Goal: Task Accomplishment & Management: Use online tool/utility

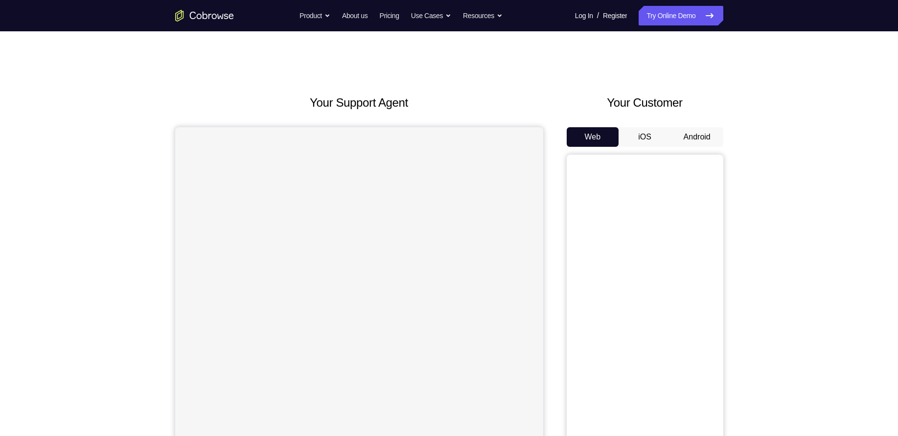
click at [685, 136] on button "Android" at bounding box center [697, 137] width 52 height 20
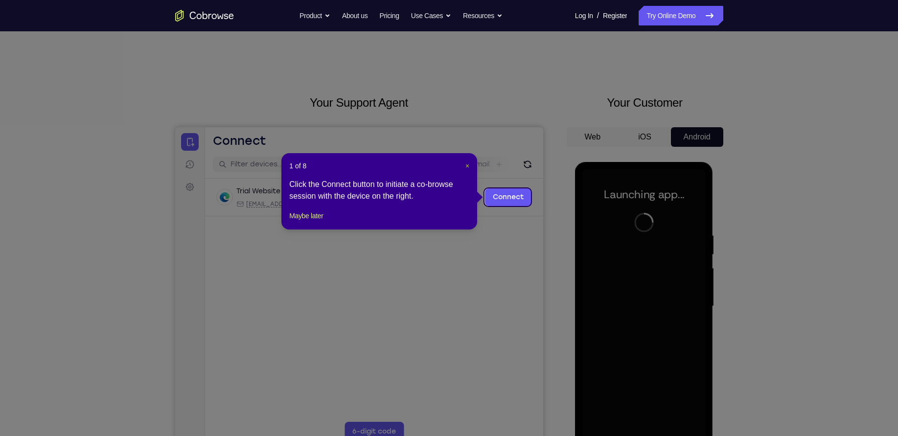
click at [466, 164] on span "×" at bounding box center [467, 166] width 4 height 8
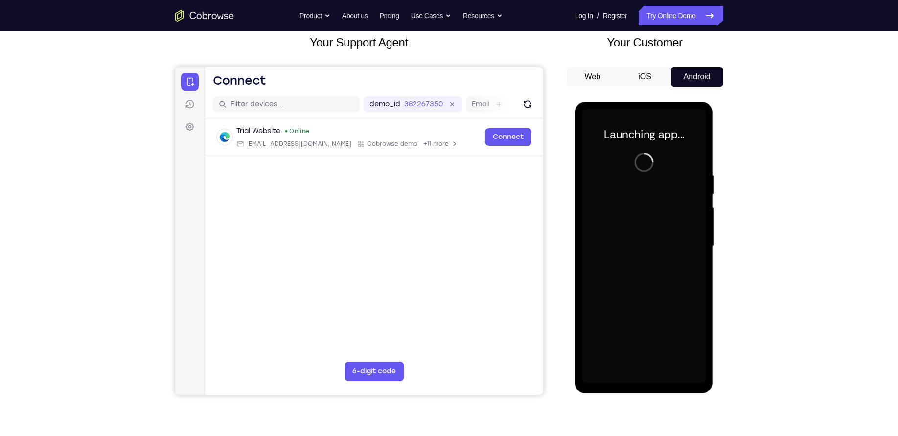
scroll to position [63, 0]
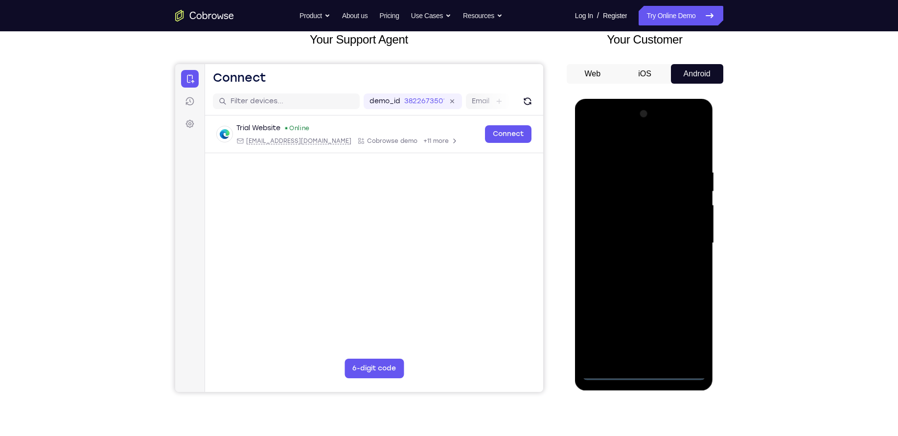
click at [643, 374] on div at bounding box center [643, 243] width 123 height 274
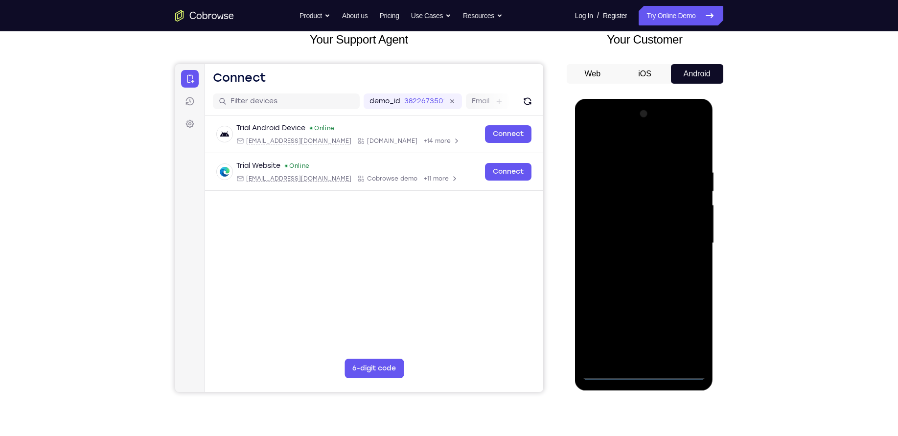
click at [685, 334] on div at bounding box center [643, 243] width 123 height 274
click at [635, 149] on div at bounding box center [643, 243] width 123 height 274
click at [687, 234] on div at bounding box center [643, 243] width 123 height 274
click at [634, 263] on div at bounding box center [643, 243] width 123 height 274
click at [635, 233] on div at bounding box center [643, 243] width 123 height 274
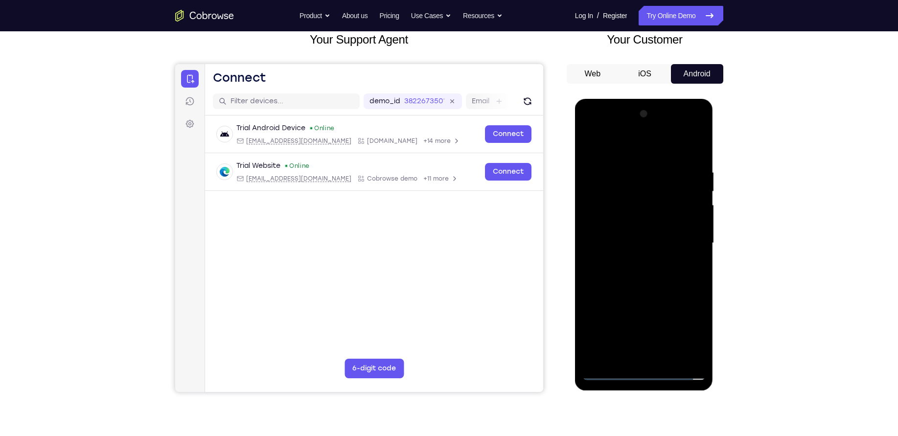
click at [625, 219] on div at bounding box center [643, 243] width 123 height 274
click at [633, 241] on div at bounding box center [643, 243] width 123 height 274
click at [654, 282] on div at bounding box center [643, 243] width 123 height 274
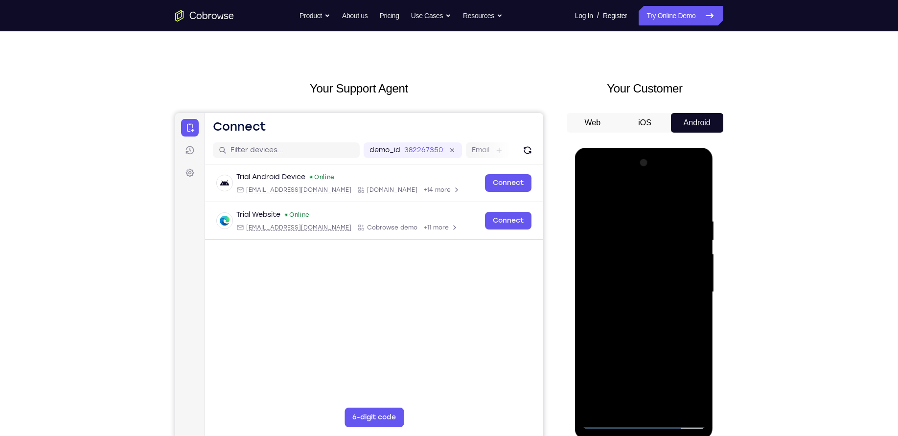
scroll to position [11, 0]
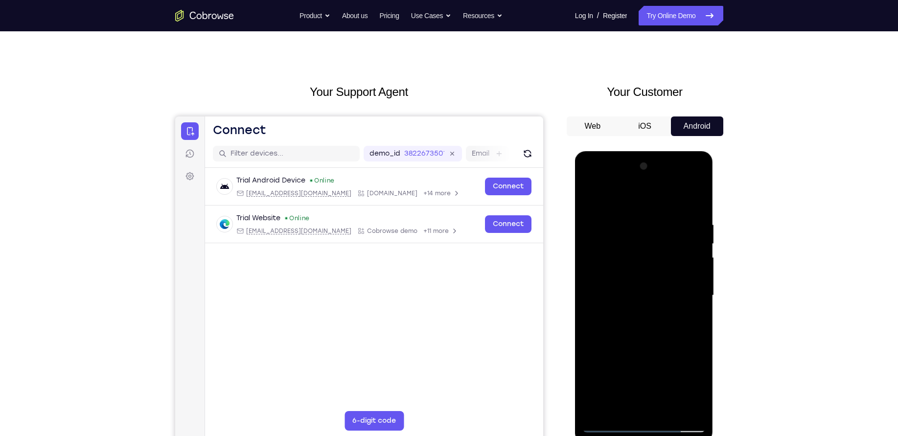
drag, startPoint x: 645, startPoint y: 203, endPoint x: 645, endPoint y: 156, distance: 47.0
click at [645, 156] on div at bounding box center [644, 297] width 138 height 292
click at [662, 216] on div at bounding box center [643, 296] width 123 height 274
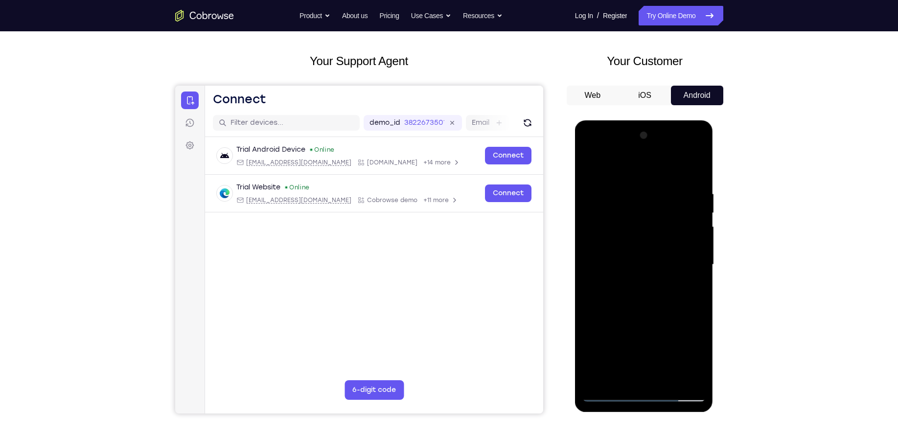
scroll to position [42, 0]
click at [698, 245] on div at bounding box center [643, 264] width 123 height 274
click at [690, 203] on div at bounding box center [643, 264] width 123 height 274
click at [692, 167] on div at bounding box center [643, 264] width 123 height 274
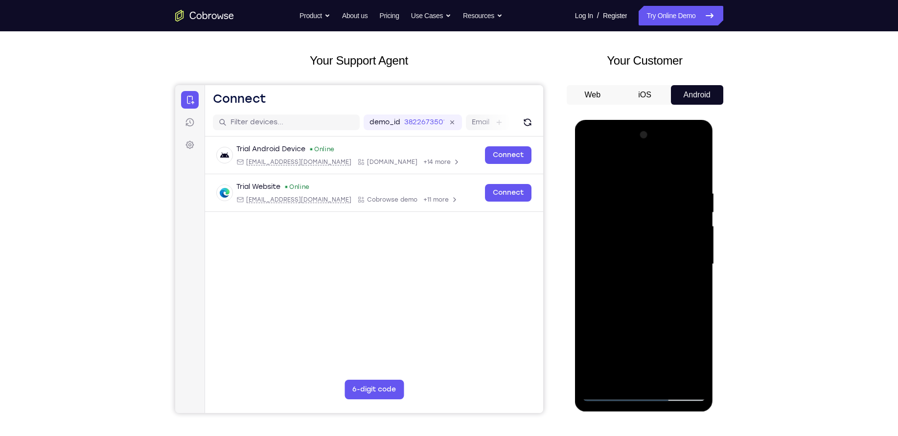
drag, startPoint x: 693, startPoint y: 190, endPoint x: 601, endPoint y: 196, distance: 92.2
click at [601, 196] on div at bounding box center [643, 264] width 123 height 274
click at [639, 187] on div at bounding box center [643, 264] width 123 height 274
click at [699, 209] on div at bounding box center [643, 264] width 123 height 274
click at [593, 212] on div at bounding box center [643, 264] width 123 height 274
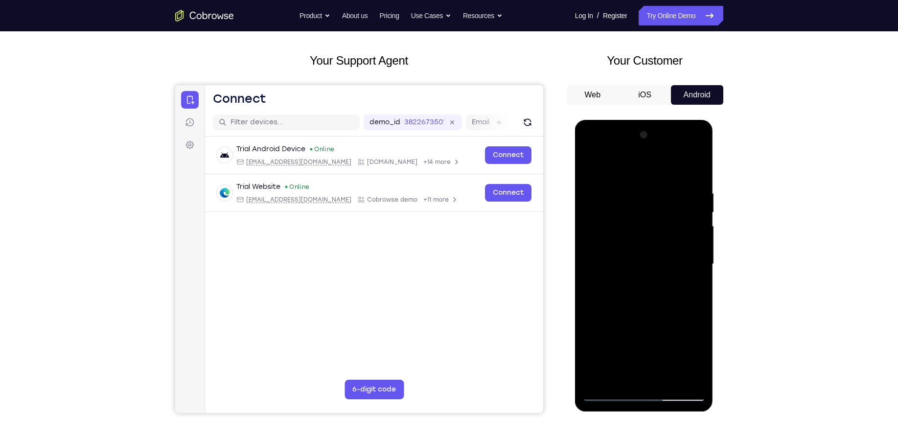
click at [697, 245] on div at bounding box center [643, 264] width 123 height 274
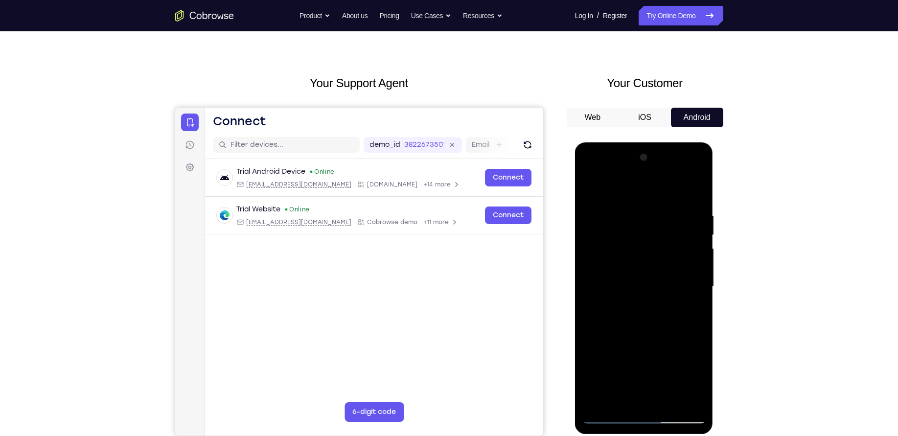
scroll to position [19, 0]
click at [693, 239] on div at bounding box center [643, 287] width 123 height 274
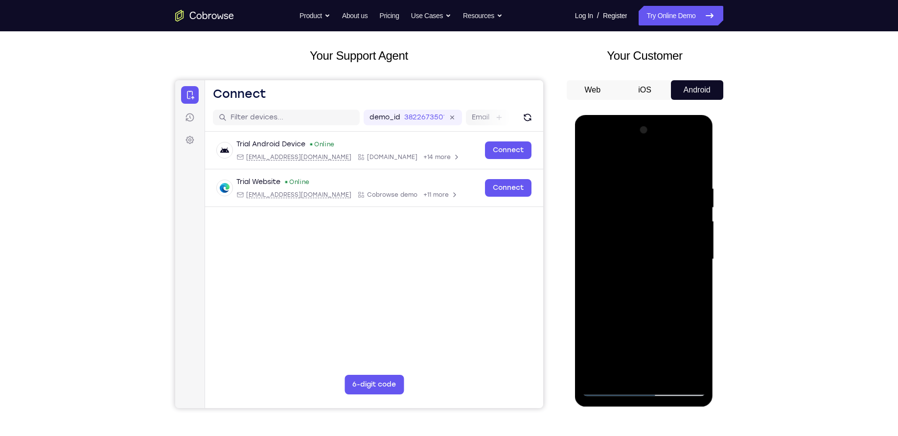
scroll to position [50, 0]
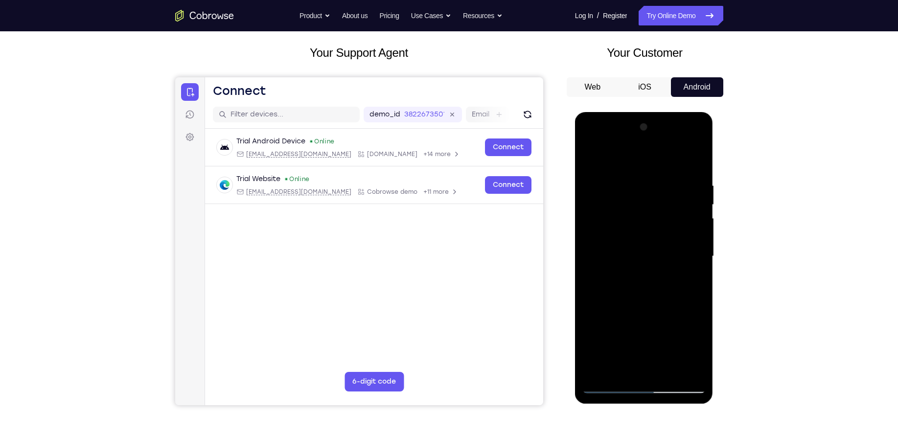
click at [694, 212] on div at bounding box center [643, 256] width 123 height 274
click at [595, 224] on div at bounding box center [643, 256] width 123 height 274
click at [693, 162] on div at bounding box center [643, 256] width 123 height 274
drag, startPoint x: 687, startPoint y: 186, endPoint x: 560, endPoint y: 198, distance: 127.3
click at [575, 198] on html "Online web based iOS Simulators and Android Emulators. Run iPhone, iPad, Mobile…" at bounding box center [644, 259] width 139 height 294
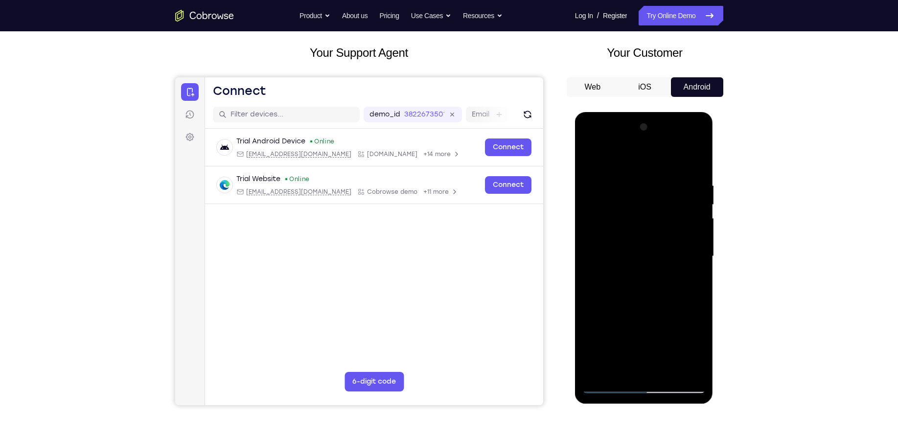
drag, startPoint x: 676, startPoint y: 181, endPoint x: 552, endPoint y: 203, distance: 126.2
click at [575, 203] on html "Online web based iOS Simulators and Android Emulators. Run iPhone, iPad, Mobile…" at bounding box center [644, 259] width 139 height 294
drag, startPoint x: 667, startPoint y: 176, endPoint x: 571, endPoint y: 183, distance: 96.7
click at [575, 183] on html "Online web based iOS Simulators and Android Emulators. Run iPhone, iPad, Mobile…" at bounding box center [644, 259] width 139 height 294
drag, startPoint x: 681, startPoint y: 177, endPoint x: 567, endPoint y: 184, distance: 114.7
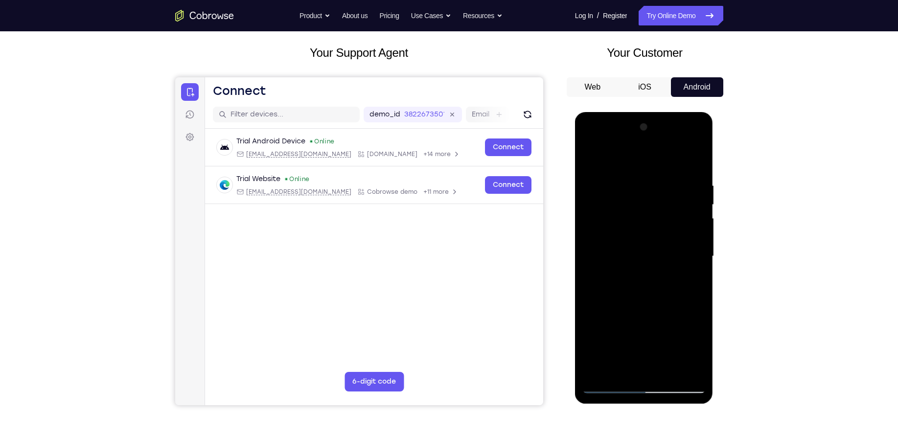
click at [575, 184] on html "Online web based iOS Simulators and Android Emulators. Run iPhone, iPad, Mobile…" at bounding box center [644, 259] width 139 height 294
drag, startPoint x: 678, startPoint y: 178, endPoint x: 564, endPoint y: 169, distance: 113.9
click at [575, 169] on html "Online web based iOS Simulators and Android Emulators. Run iPhone, iPad, Mobile…" at bounding box center [644, 259] width 139 height 294
drag, startPoint x: 674, startPoint y: 178, endPoint x: 748, endPoint y: 179, distance: 74.4
click at [714, 179] on html "Online web based iOS Simulators and Android Emulators. Run iPhone, iPad, Mobile…" at bounding box center [644, 259] width 139 height 294
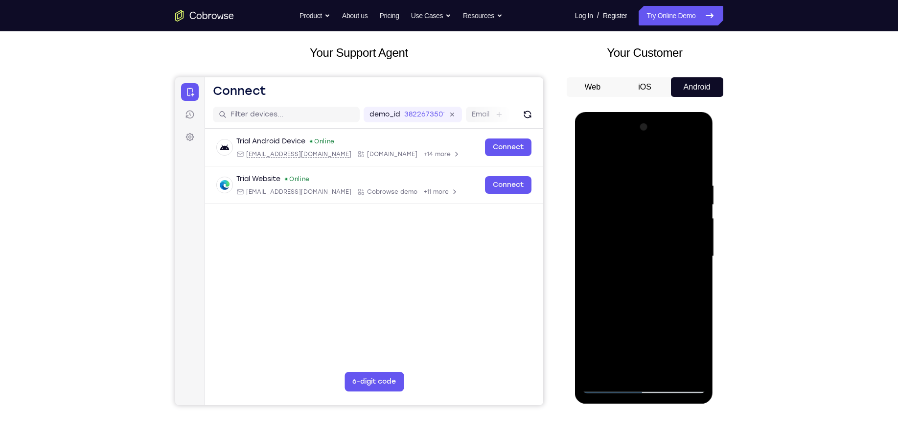
drag, startPoint x: 606, startPoint y: 170, endPoint x: 737, endPoint y: 187, distance: 131.8
click at [714, 187] on html "Online web based iOS Simulators and Android Emulators. Run iPhone, iPad, Mobile…" at bounding box center [644, 259] width 139 height 294
drag, startPoint x: 598, startPoint y: 179, endPoint x: 734, endPoint y: 177, distance: 135.6
click at [714, 177] on html "Online web based iOS Simulators and Android Emulators. Run iPhone, iPad, Mobile…" at bounding box center [644, 259] width 139 height 294
click at [621, 175] on div at bounding box center [643, 256] width 123 height 274
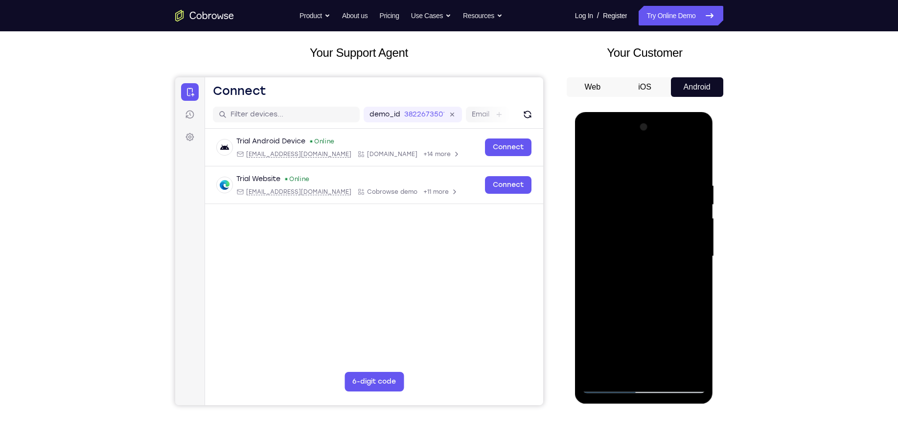
click at [698, 233] on div at bounding box center [643, 256] width 123 height 274
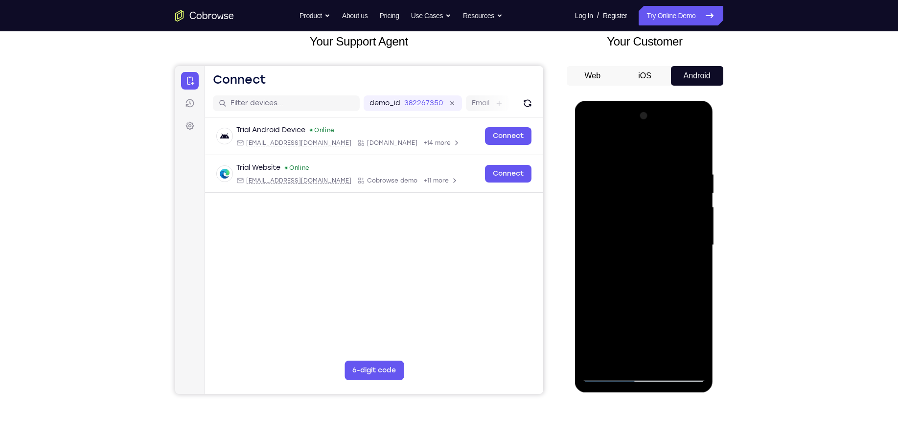
scroll to position [67, 0]
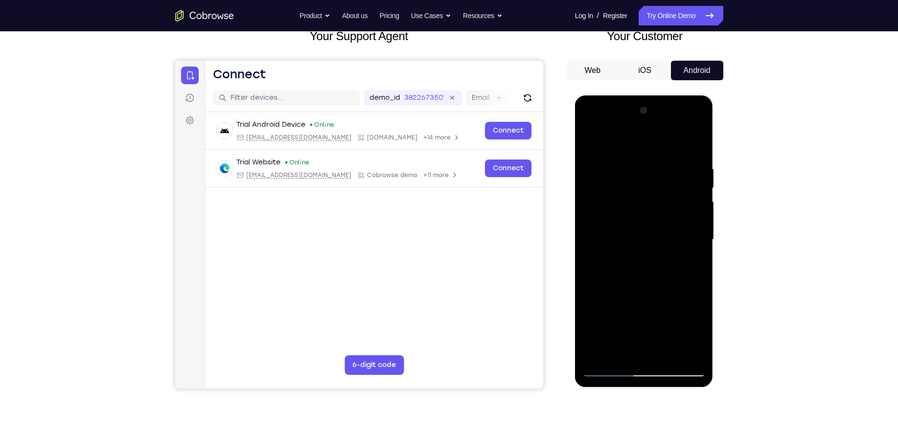
click at [698, 233] on div at bounding box center [643, 240] width 123 height 274
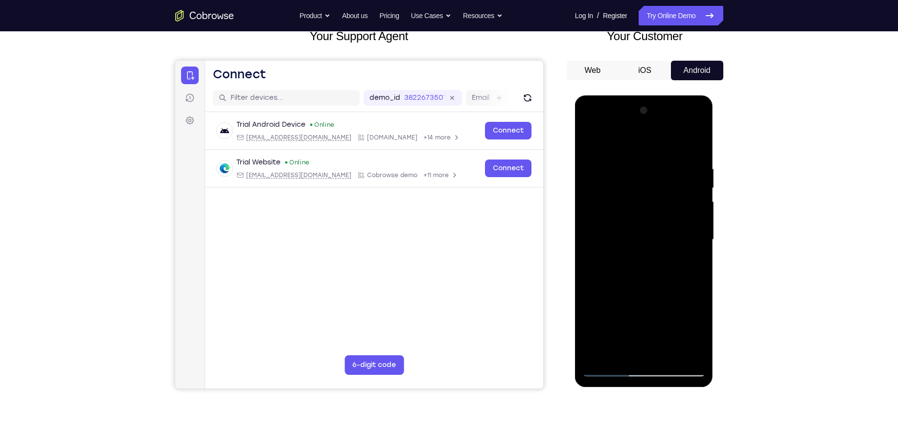
click at [698, 233] on div at bounding box center [643, 240] width 123 height 274
click at [688, 219] on div at bounding box center [643, 240] width 123 height 274
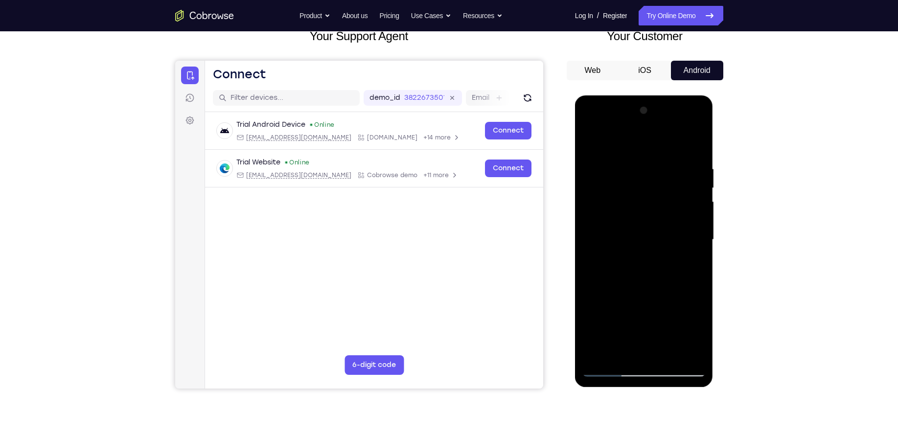
drag, startPoint x: 616, startPoint y: 210, endPoint x: 740, endPoint y: 213, distance: 123.8
click at [714, 213] on html "Online web based iOS Simulators and Android Emulators. Run iPhone, iPad, Mobile…" at bounding box center [644, 242] width 139 height 294
click at [657, 201] on div at bounding box center [643, 240] width 123 height 274
click at [699, 204] on div at bounding box center [643, 240] width 123 height 274
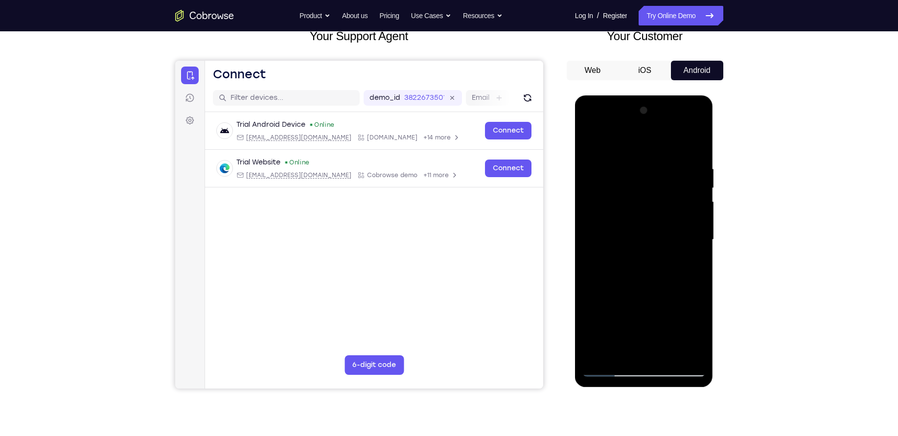
click at [699, 204] on div at bounding box center [643, 240] width 123 height 274
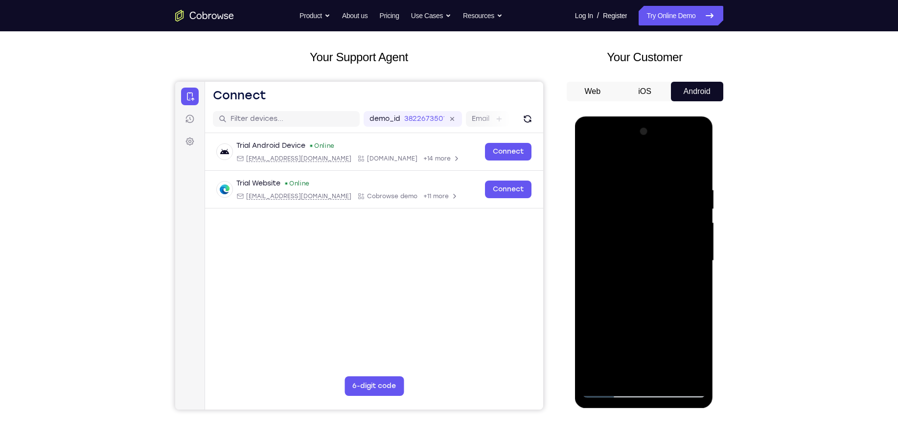
scroll to position [45, 0]
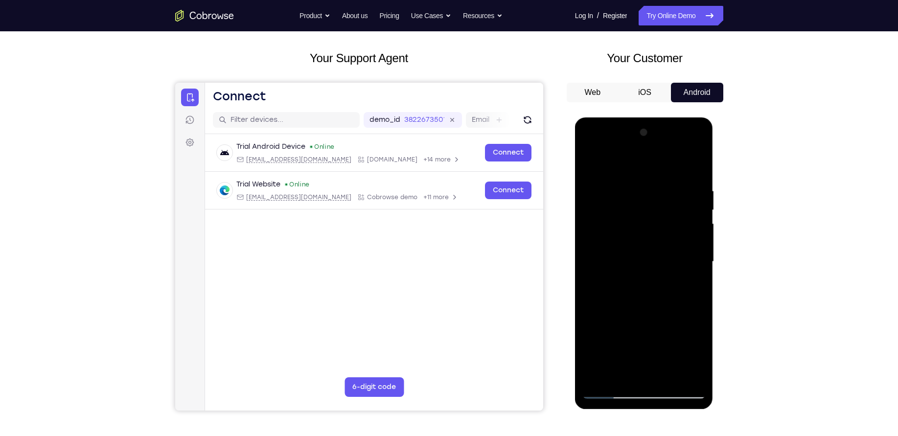
click at [699, 204] on div at bounding box center [643, 262] width 123 height 274
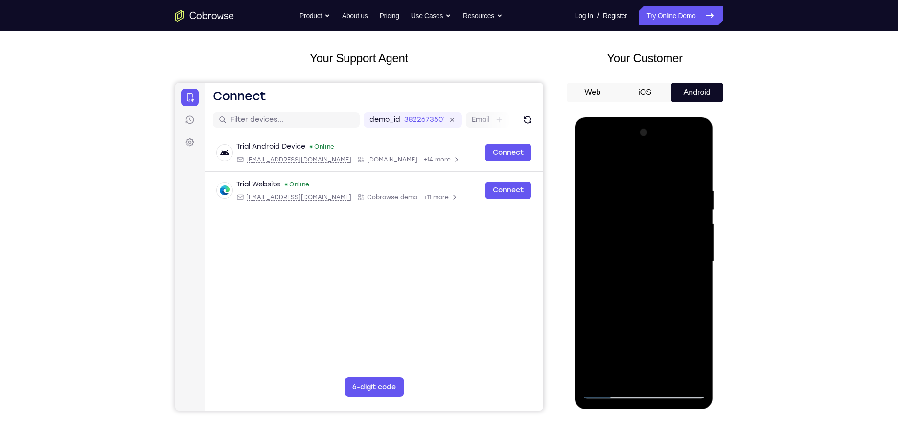
click at [699, 204] on div at bounding box center [643, 262] width 123 height 274
click at [699, 163] on div at bounding box center [643, 262] width 123 height 274
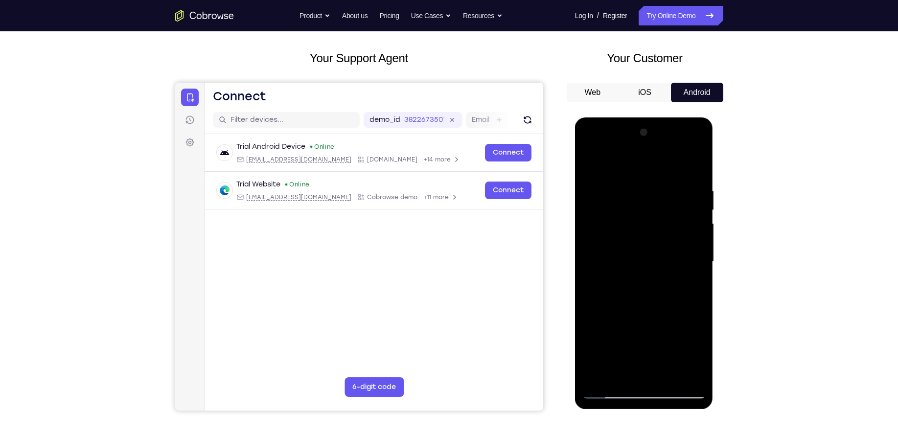
scroll to position [101, 0]
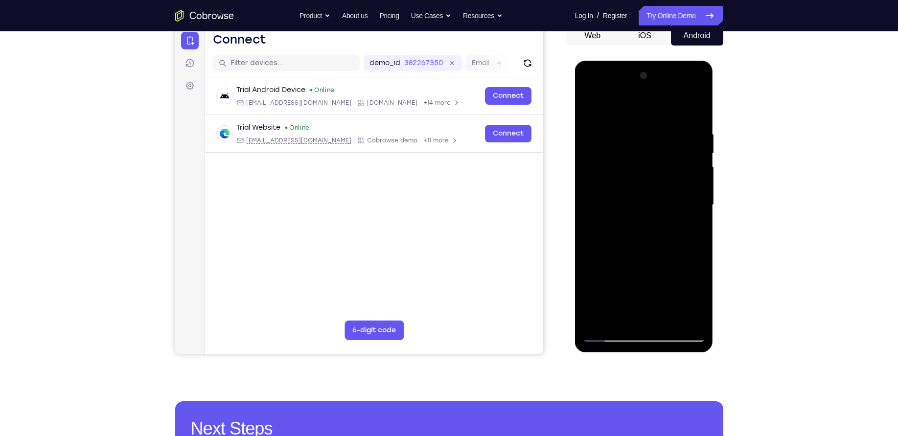
drag, startPoint x: 663, startPoint y: 188, endPoint x: 691, endPoint y: 123, distance: 70.8
click at [691, 123] on div at bounding box center [643, 205] width 123 height 274
drag, startPoint x: 622, startPoint y: 268, endPoint x: 656, endPoint y: 148, distance: 124.1
click at [656, 148] on div at bounding box center [643, 205] width 123 height 274
drag, startPoint x: 637, startPoint y: 276, endPoint x: 652, endPoint y: 137, distance: 139.8
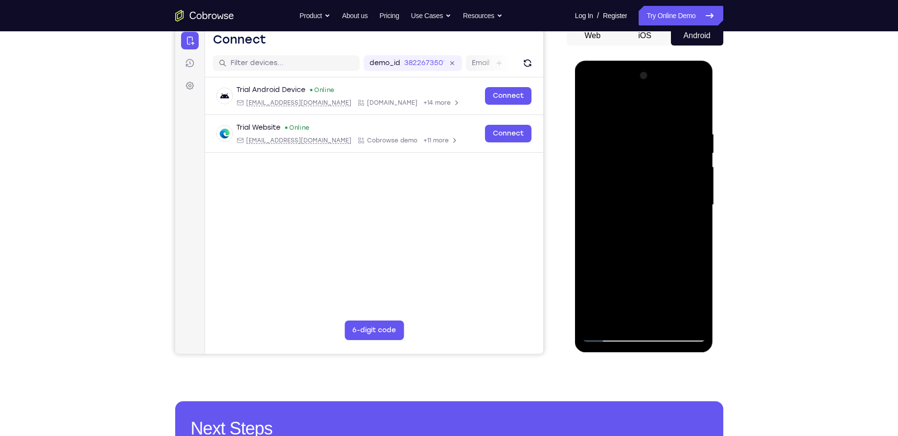
click at [652, 137] on div at bounding box center [643, 205] width 123 height 274
drag, startPoint x: 646, startPoint y: 253, endPoint x: 654, endPoint y: 164, distance: 89.4
click at [654, 164] on div at bounding box center [643, 205] width 123 height 274
click at [618, 271] on div at bounding box center [643, 205] width 123 height 274
drag, startPoint x: 649, startPoint y: 288, endPoint x: 658, endPoint y: 203, distance: 85.6
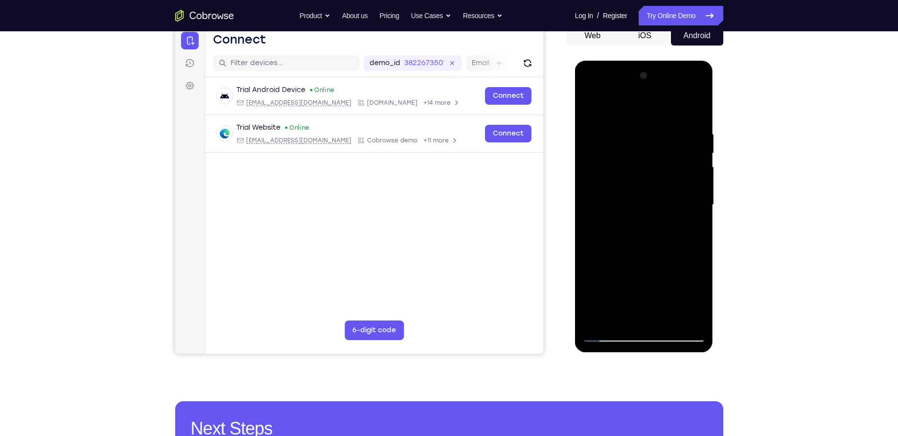
click at [658, 203] on div at bounding box center [643, 205] width 123 height 274
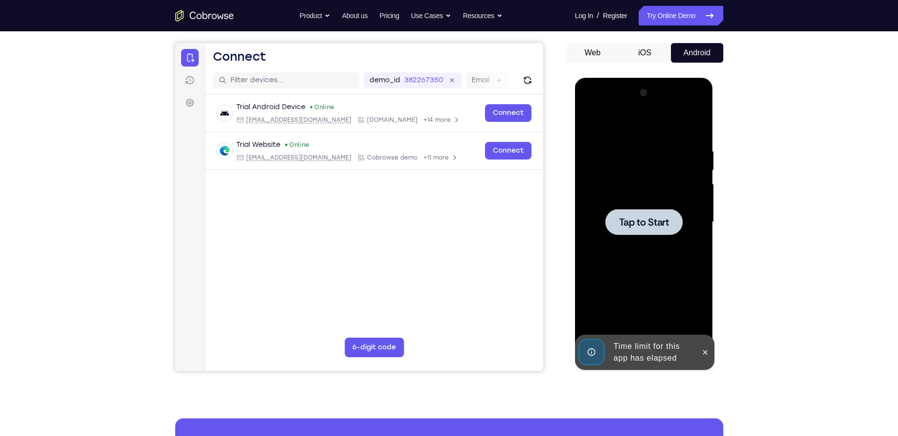
scroll to position [87, 0]
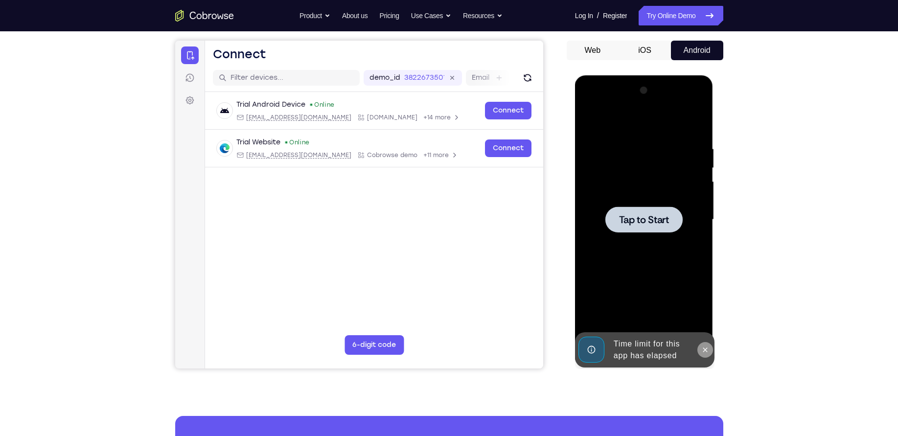
click at [710, 355] on button at bounding box center [705, 350] width 16 height 16
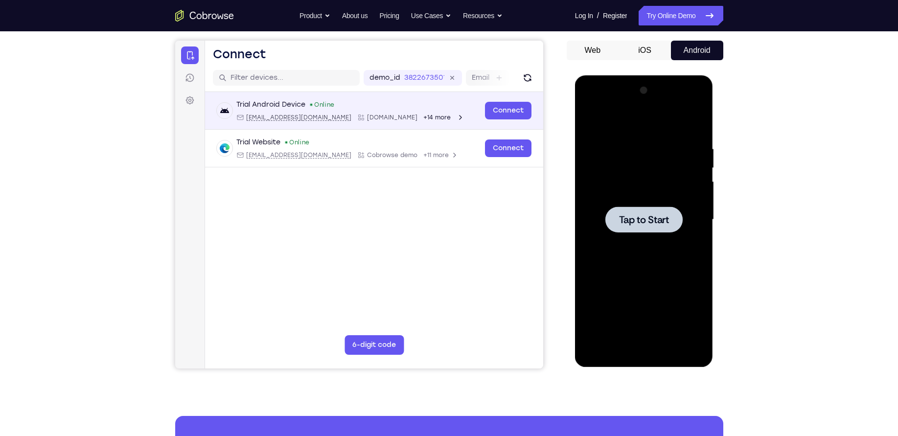
scroll to position [0, 0]
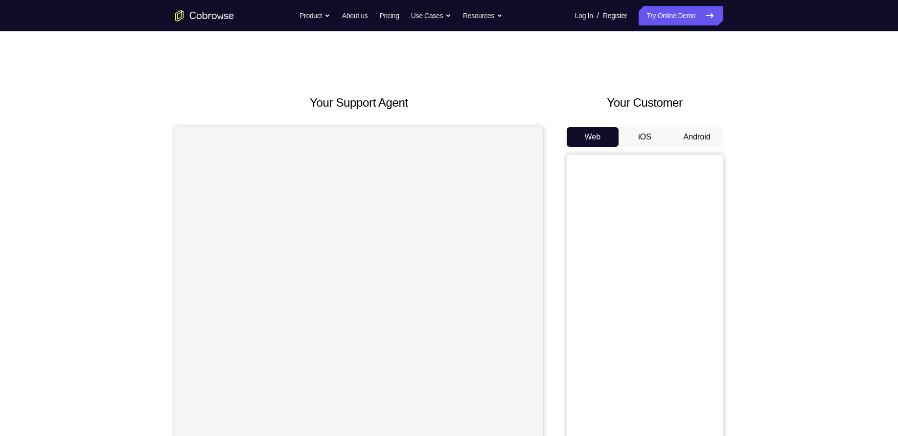
click at [689, 141] on button "Android" at bounding box center [697, 137] width 52 height 20
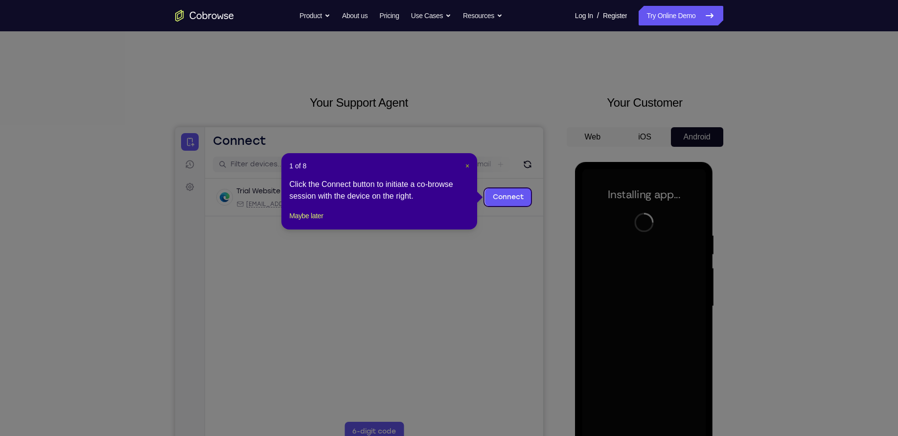
click at [465, 163] on span "×" at bounding box center [467, 166] width 4 height 8
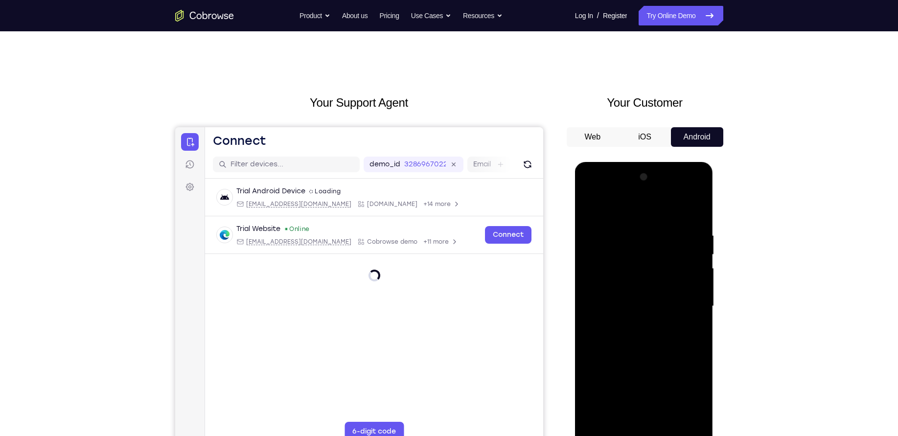
scroll to position [51, 0]
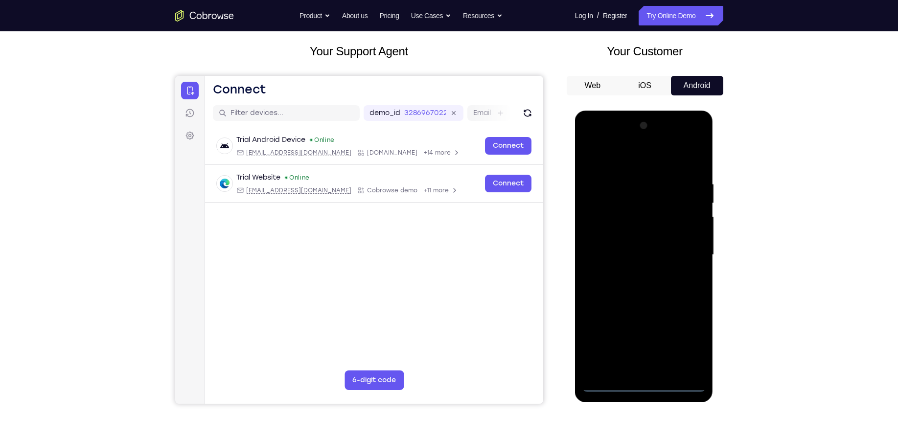
click at [648, 382] on div at bounding box center [643, 255] width 123 height 274
click at [690, 335] on div at bounding box center [643, 255] width 123 height 274
click at [628, 160] on div at bounding box center [643, 255] width 123 height 274
click at [685, 252] on div at bounding box center [643, 255] width 123 height 274
click at [636, 274] on div at bounding box center [643, 255] width 123 height 274
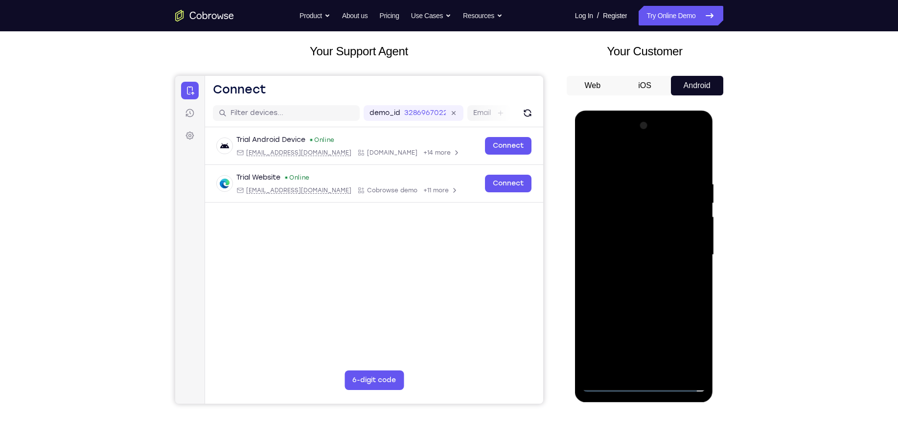
click at [628, 250] on div at bounding box center [643, 255] width 123 height 274
click at [626, 228] on div at bounding box center [643, 255] width 123 height 274
click at [620, 251] on div at bounding box center [643, 255] width 123 height 274
click at [643, 289] on div at bounding box center [643, 255] width 123 height 274
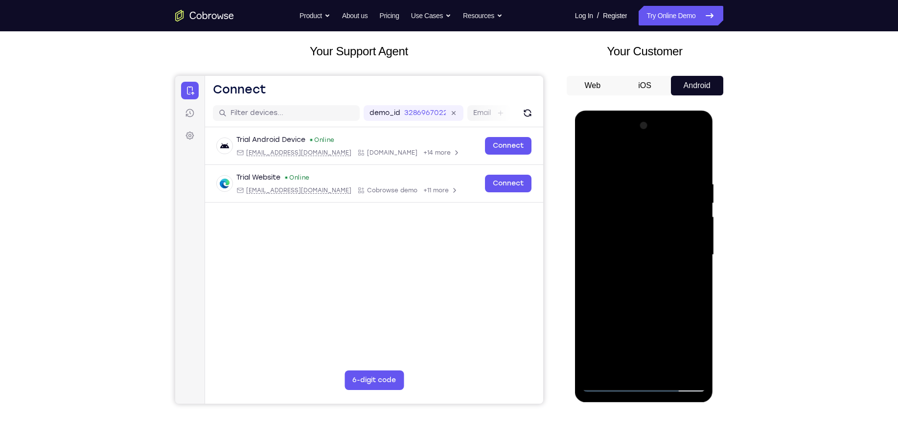
click at [701, 166] on div at bounding box center [643, 255] width 123 height 274
click at [669, 367] on div at bounding box center [643, 255] width 123 height 274
click at [645, 306] on div at bounding box center [643, 255] width 123 height 274
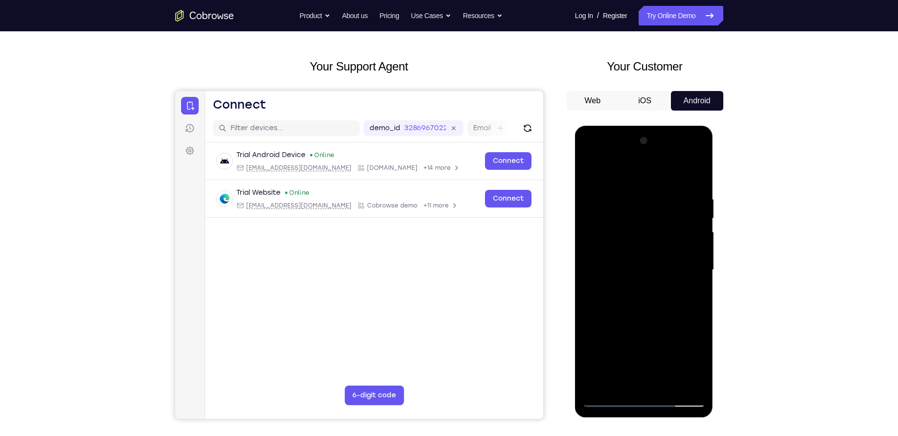
scroll to position [35, 0]
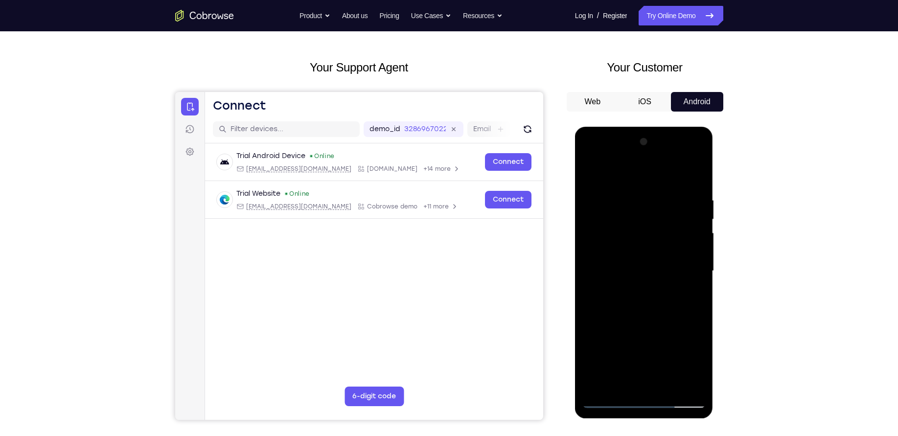
click at [699, 216] on div at bounding box center [643, 271] width 123 height 274
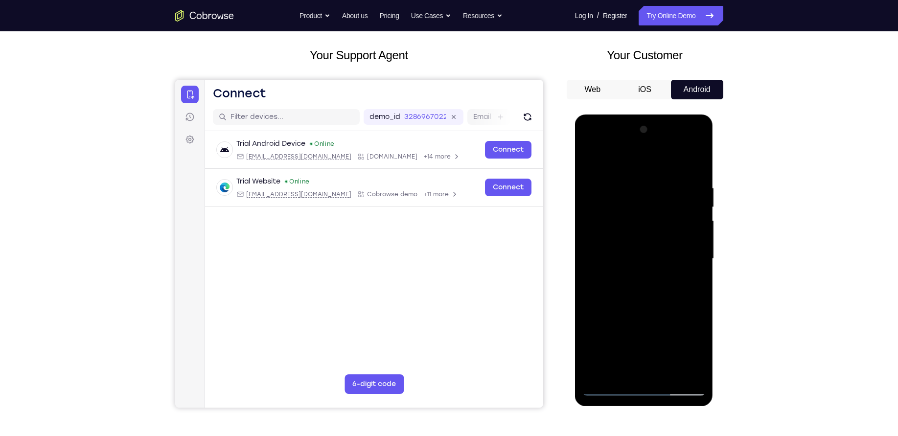
scroll to position [0, 0]
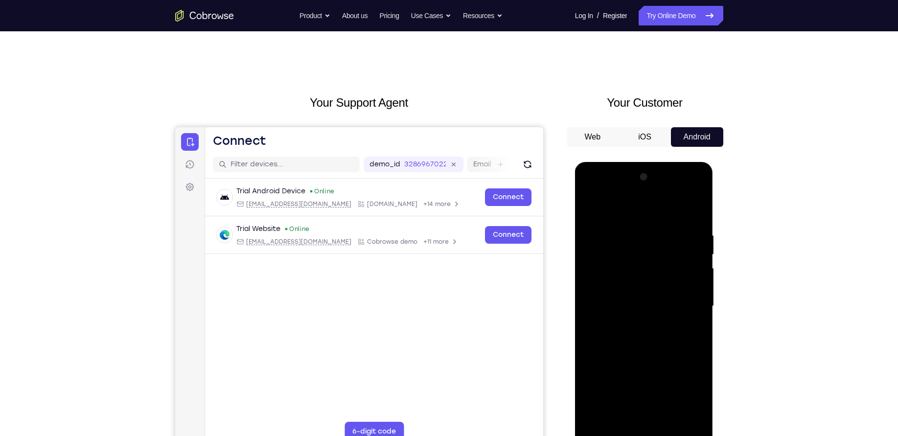
click at [662, 220] on div at bounding box center [643, 306] width 123 height 274
click at [594, 206] on div at bounding box center [643, 306] width 123 height 274
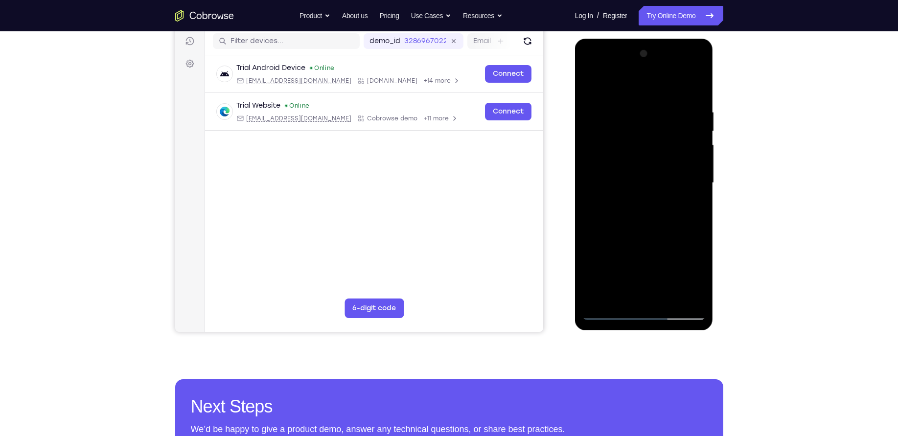
scroll to position [125, 0]
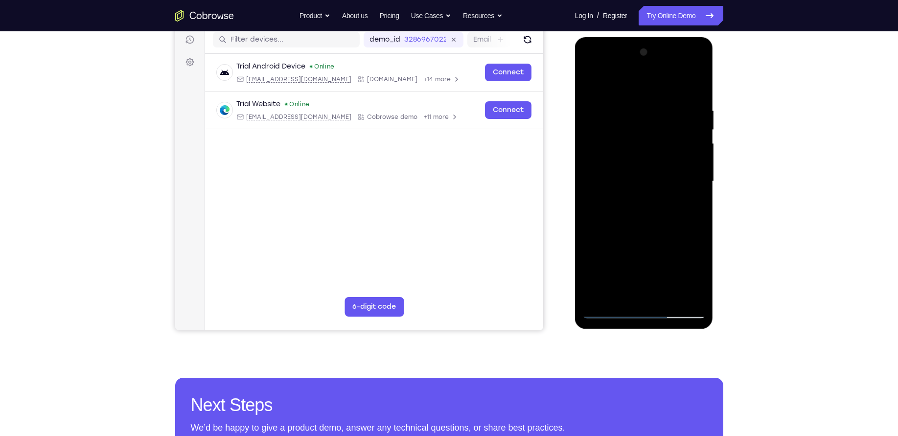
click at [622, 297] on div at bounding box center [643, 182] width 123 height 274
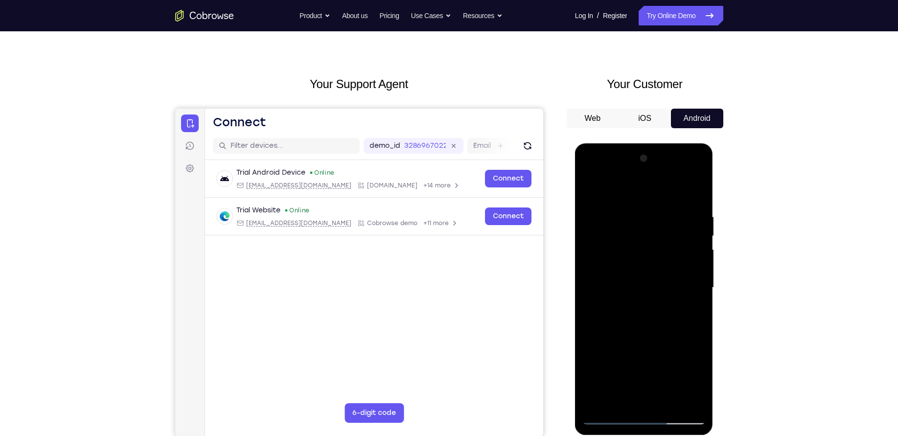
scroll to position [0, 0]
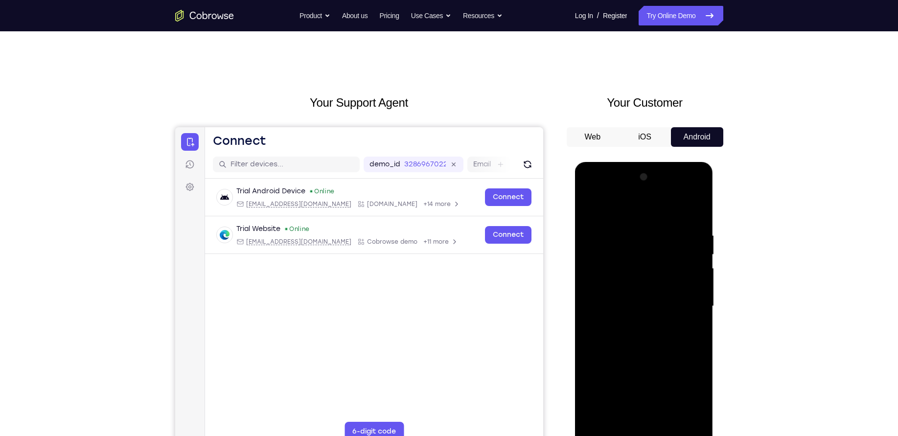
click at [626, 205] on div at bounding box center [643, 306] width 123 height 274
click at [612, 270] on div at bounding box center [643, 306] width 123 height 274
click at [590, 204] on div at bounding box center [643, 306] width 123 height 274
click at [622, 235] on div at bounding box center [643, 306] width 123 height 274
click at [590, 204] on div at bounding box center [643, 306] width 123 height 274
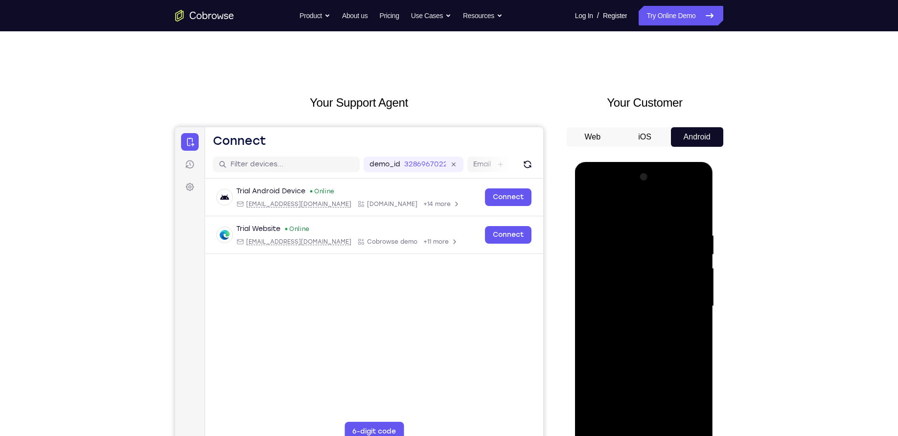
click at [620, 233] on div at bounding box center [643, 306] width 123 height 274
click at [598, 233] on div at bounding box center [643, 306] width 123 height 274
click at [592, 207] on div at bounding box center [643, 306] width 123 height 274
click at [618, 308] on div at bounding box center [643, 306] width 123 height 274
click at [591, 203] on div at bounding box center [643, 306] width 123 height 274
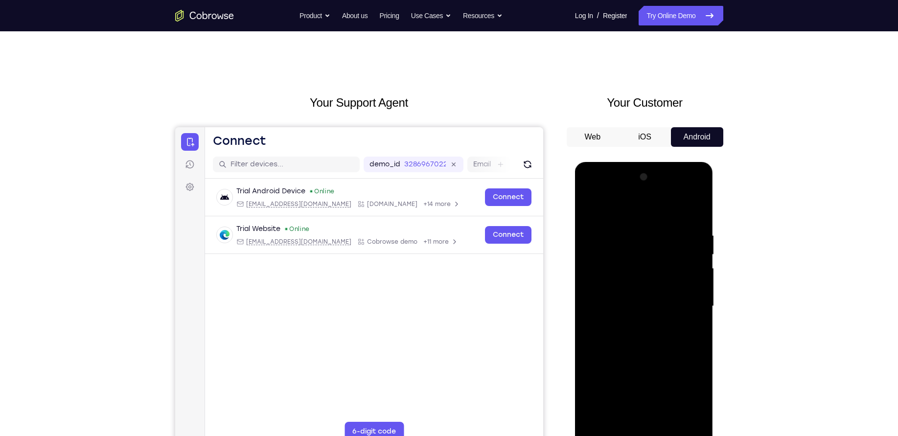
click at [603, 208] on div at bounding box center [643, 306] width 123 height 274
click at [594, 223] on div at bounding box center [643, 306] width 123 height 274
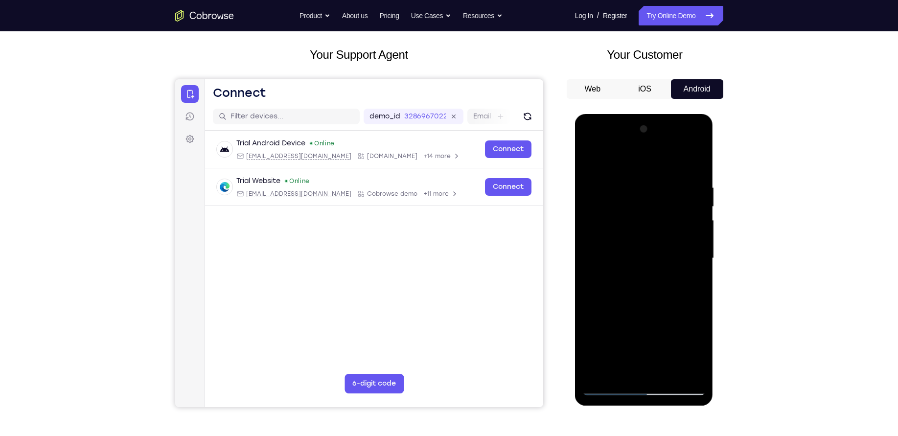
scroll to position [55, 0]
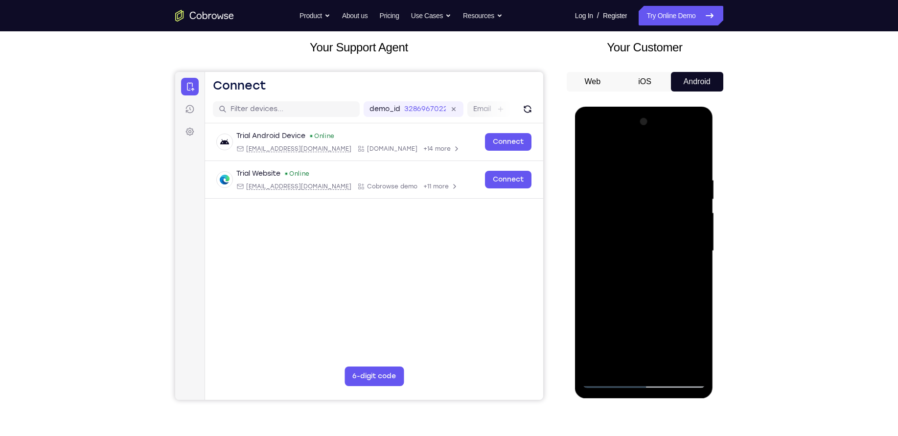
click at [594, 240] on div at bounding box center [643, 251] width 123 height 274
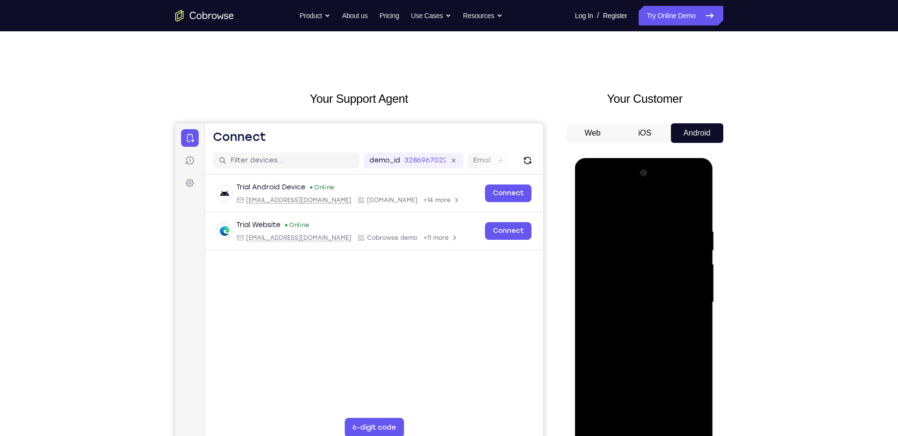
scroll to position [3, 0]
click at [703, 263] on div at bounding box center [643, 303] width 123 height 274
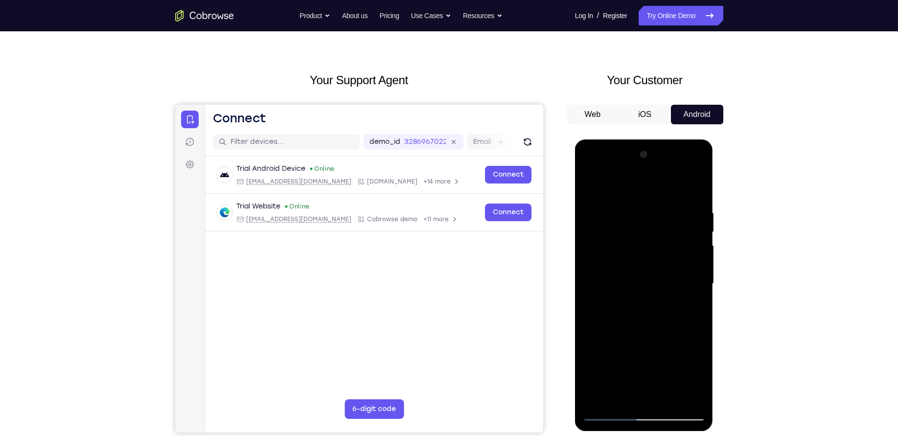
scroll to position [23, 0]
click at [703, 263] on div at bounding box center [643, 283] width 123 height 274
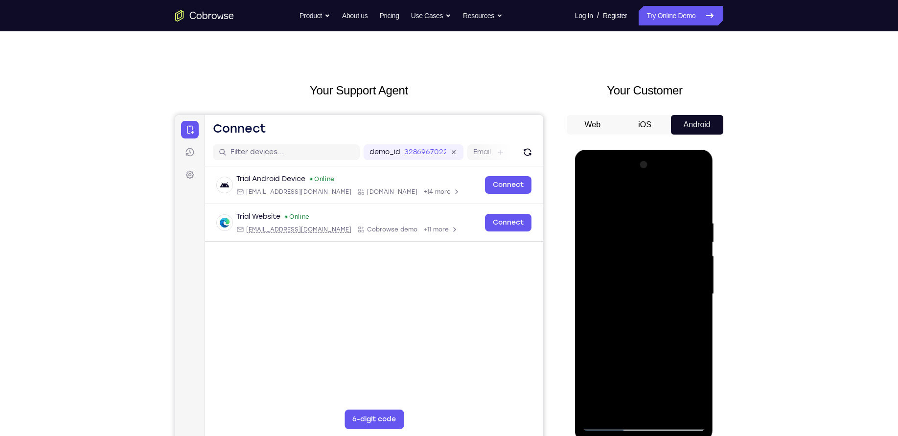
scroll to position [12, 0]
click at [703, 263] on div at bounding box center [643, 295] width 123 height 274
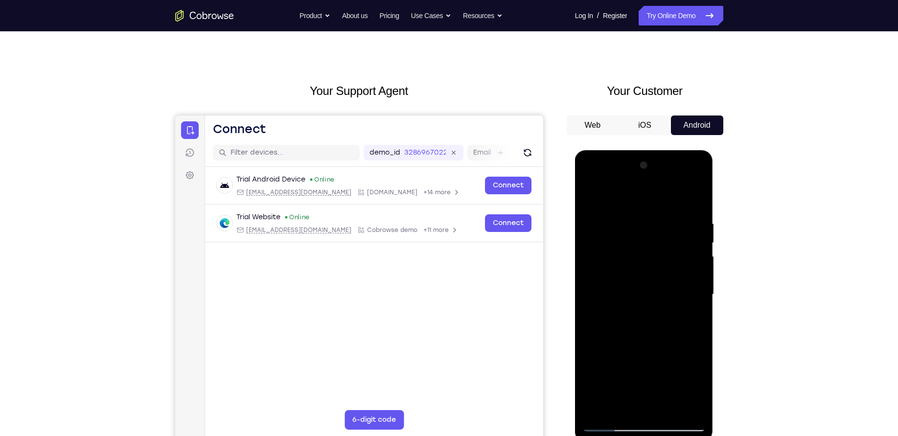
click at [703, 263] on div at bounding box center [643, 295] width 123 height 274
click at [700, 228] on div at bounding box center [643, 295] width 123 height 274
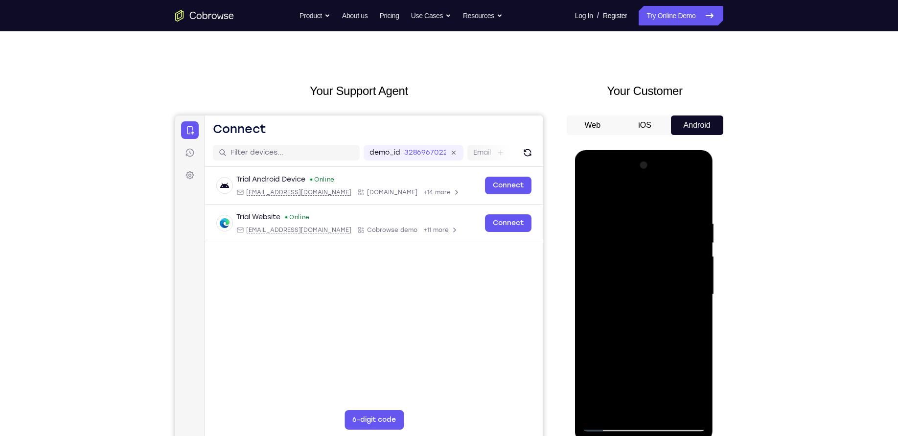
click at [700, 228] on div at bounding box center [643, 295] width 123 height 274
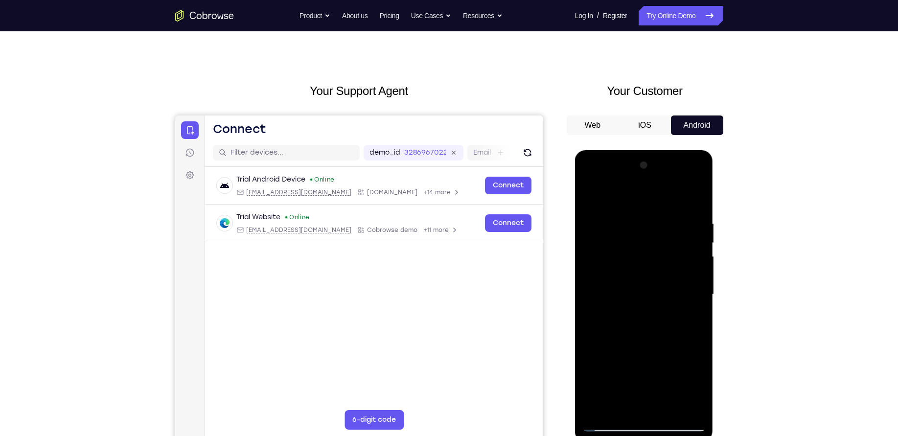
click at [700, 228] on div at bounding box center [643, 295] width 123 height 274
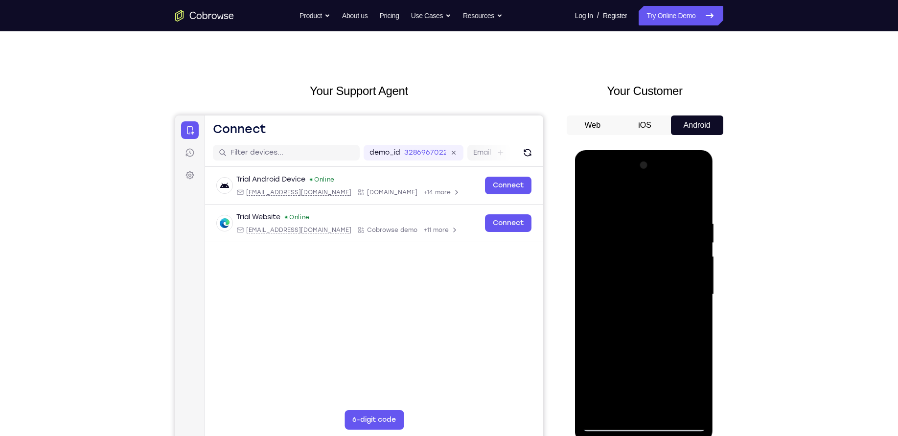
click at [700, 228] on div at bounding box center [643, 295] width 123 height 274
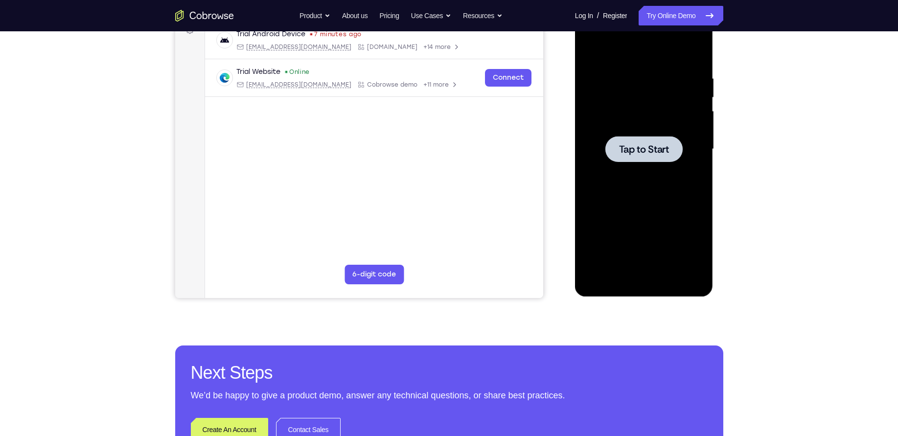
scroll to position [0, 0]
